Goal: Information Seeking & Learning: Learn about a topic

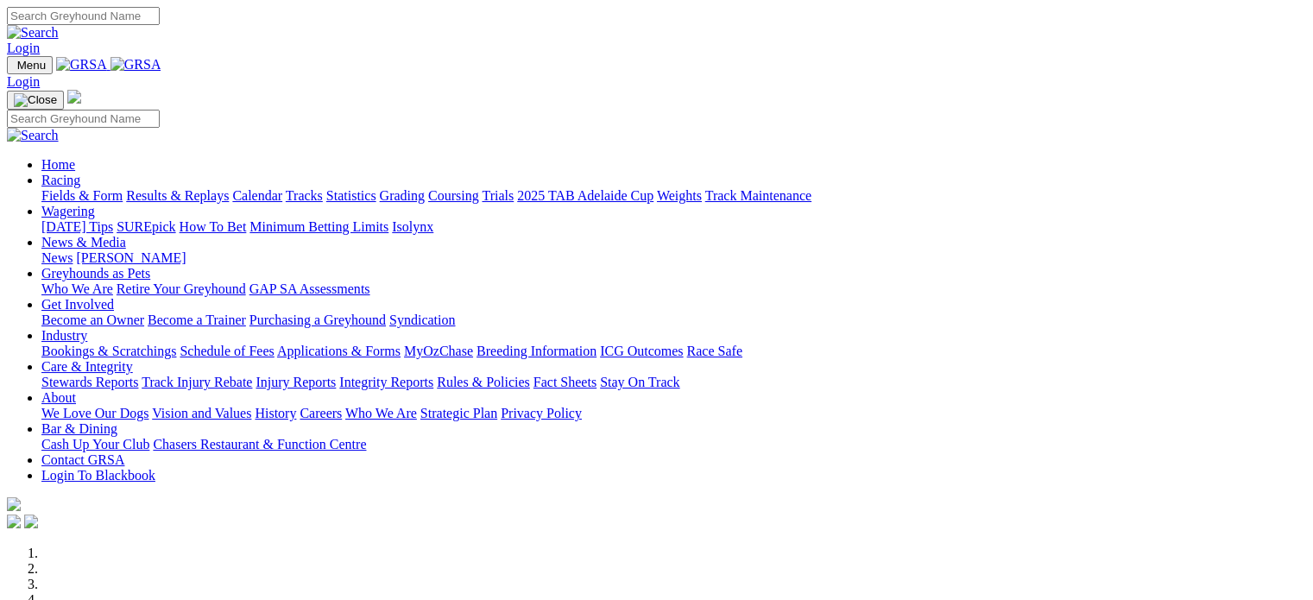
click at [80, 173] on link "Racing" at bounding box center [60, 180] width 39 height 15
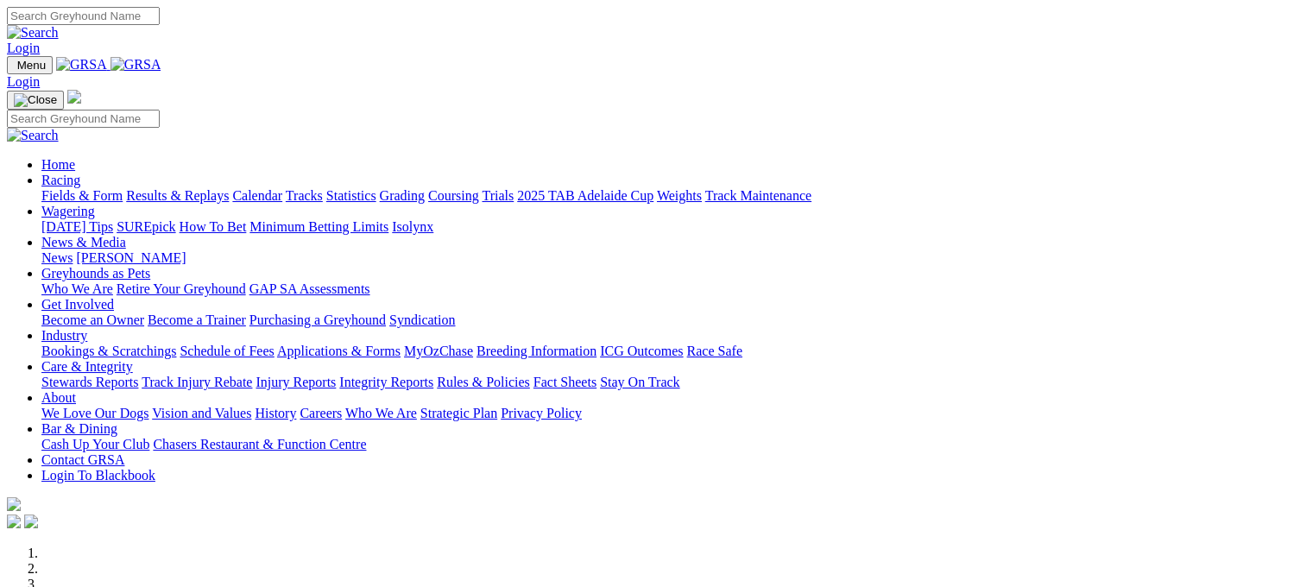
click at [83, 188] on link "Fields & Form" at bounding box center [81, 195] width 81 height 15
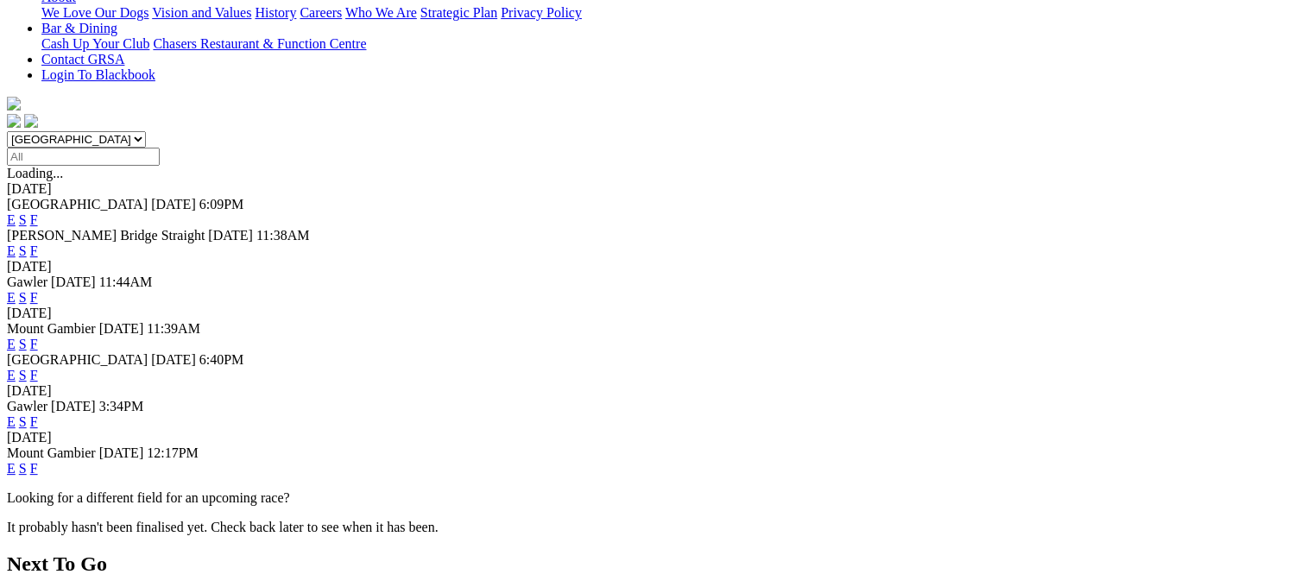
scroll to position [466, 0]
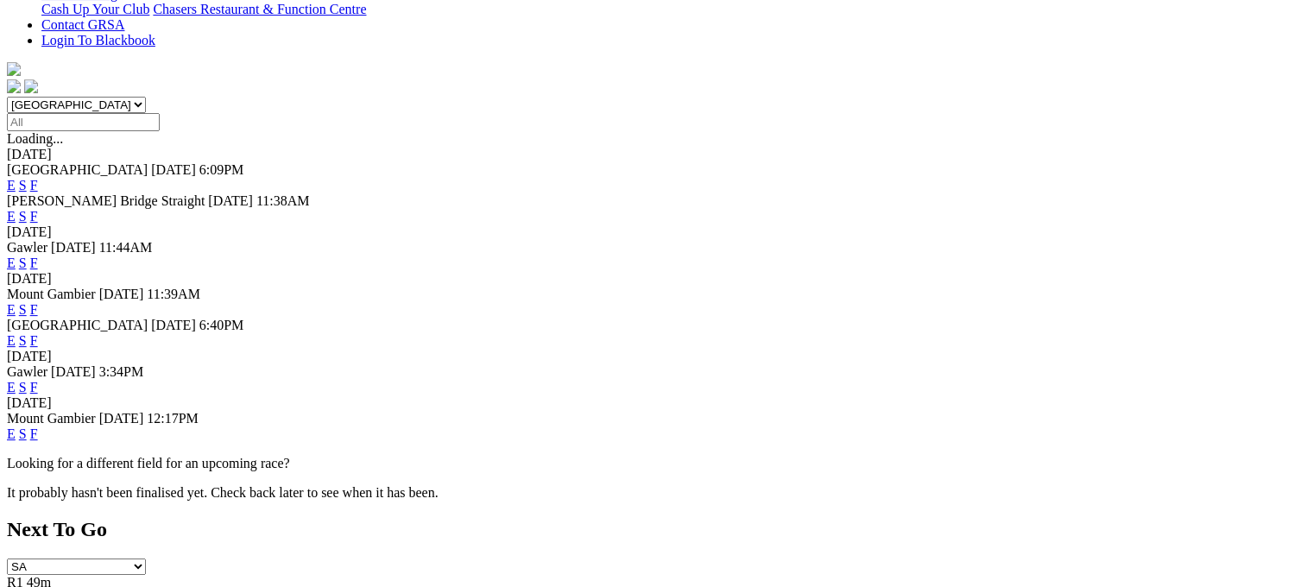
click at [38, 380] on link "F" at bounding box center [34, 387] width 8 height 15
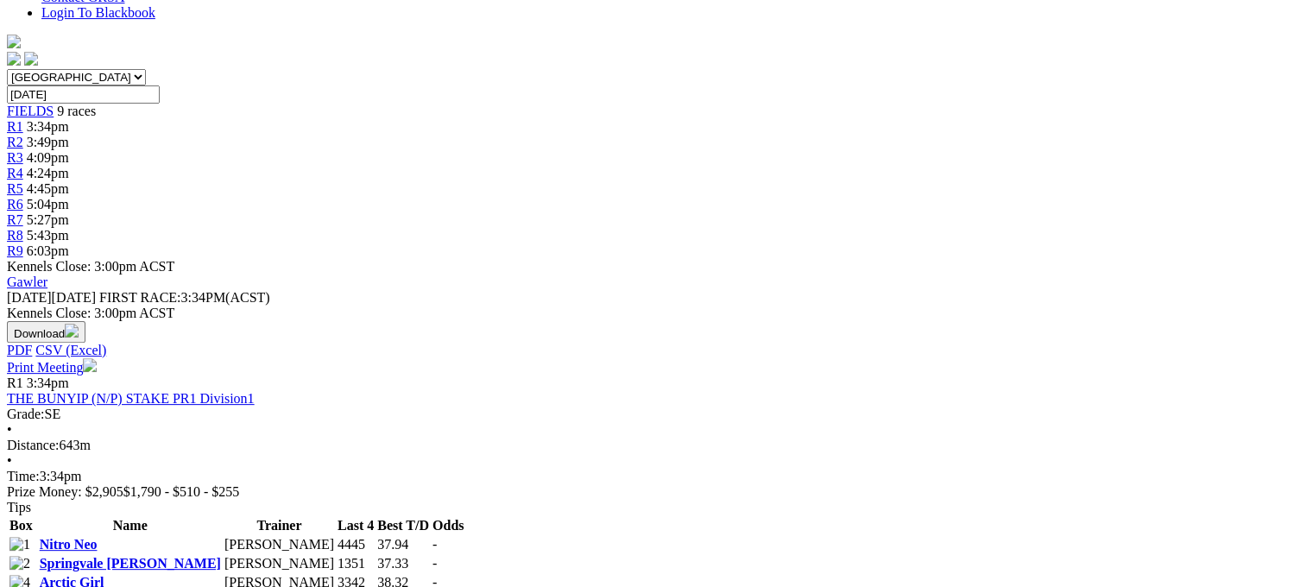
scroll to position [483, 0]
